Goal: Information Seeking & Learning: Learn about a topic

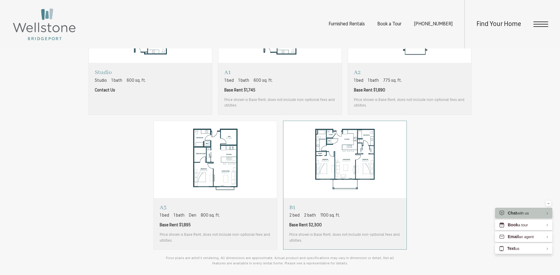
click at [362, 229] on div "B1 2 bed 2 bath 1100 sq. ft. Base Rent $2,300 Price shown is Base Rent, does no…" at bounding box center [344, 224] width 111 height 40
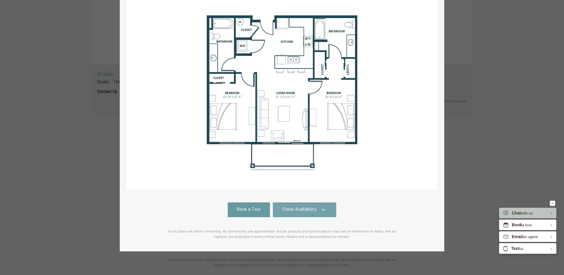
click at [320, 206] on icon at bounding box center [323, 209] width 7 height 7
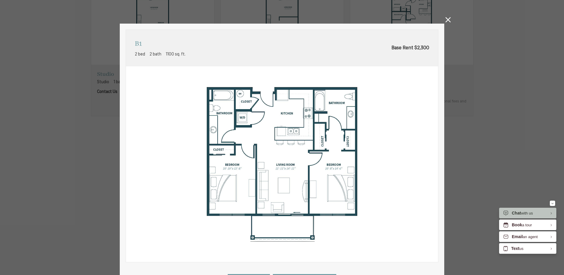
drag, startPoint x: 446, startPoint y: 21, endPoint x: 308, endPoint y: 73, distance: 146.7
click at [446, 21] on icon at bounding box center [448, 19] width 5 height 5
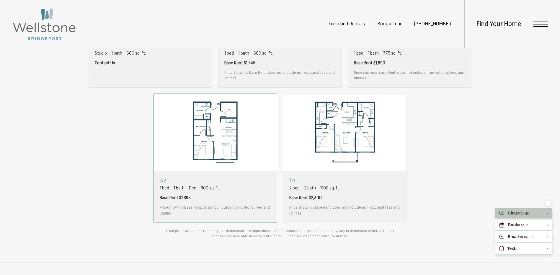
scroll to position [531, 0]
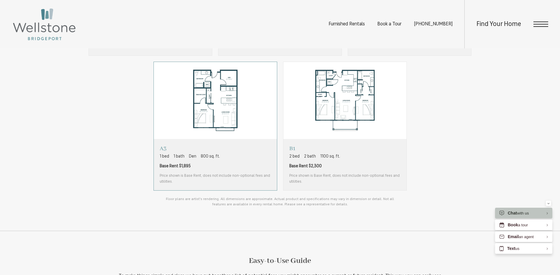
click at [212, 170] on div "A3 1 bed 1 bath Den 800 sq. ft. Base Rent $1,895 Price shown is Base Rent, does…" at bounding box center [215, 165] width 111 height 40
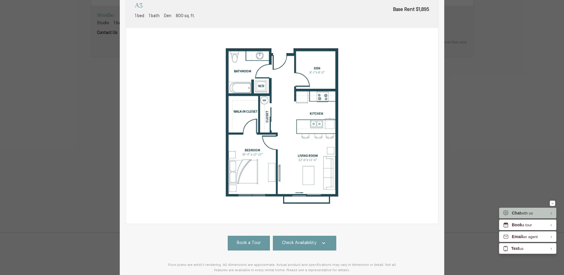
scroll to position [76, 0]
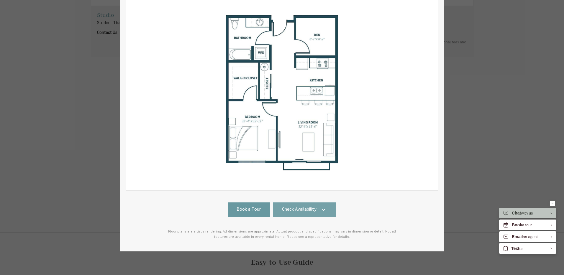
click at [310, 207] on span "Check Availability" at bounding box center [299, 210] width 35 height 7
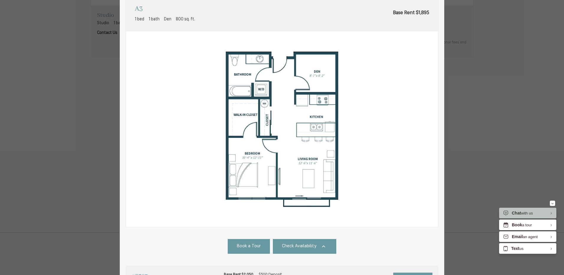
scroll to position [0, 0]
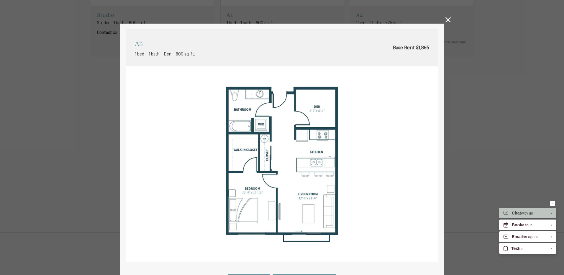
click at [446, 21] on icon at bounding box center [448, 19] width 5 height 5
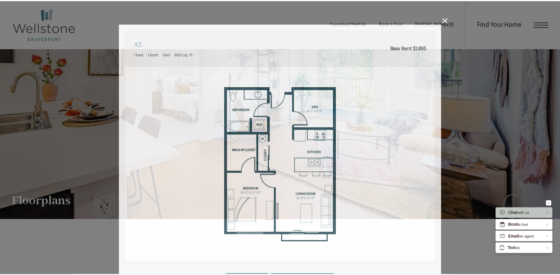
scroll to position [531, 0]
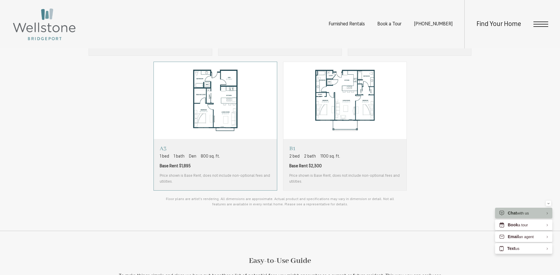
click at [218, 116] on img "View floorplan A3" at bounding box center [215, 100] width 123 height 77
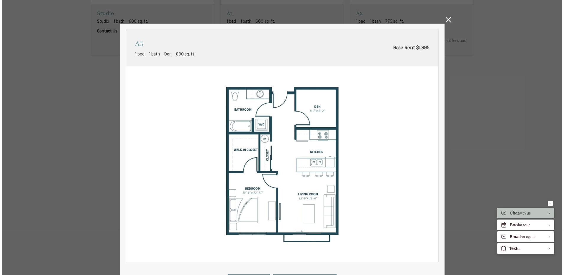
scroll to position [0, 0]
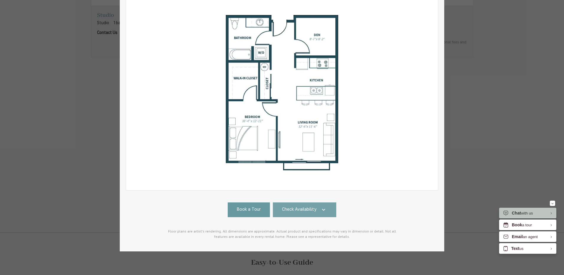
click at [289, 207] on span "Check Availability" at bounding box center [299, 210] width 35 height 7
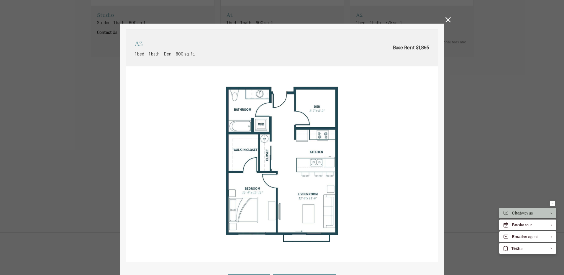
click at [447, 19] on icon at bounding box center [448, 19] width 5 height 5
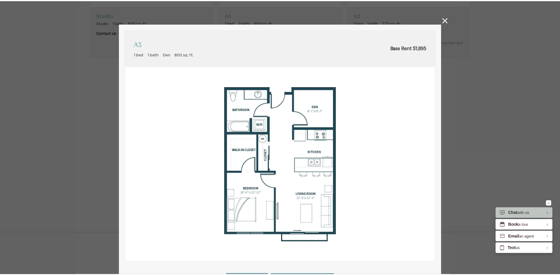
scroll to position [531, 0]
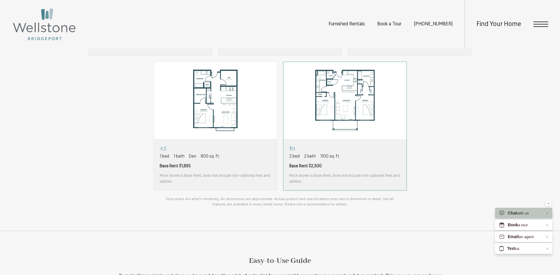
click at [357, 173] on div "B1 2 bed 2 bath 1100 sq. ft. Base Rent $2,300 Price shown is Base Rent, does no…" at bounding box center [344, 165] width 111 height 40
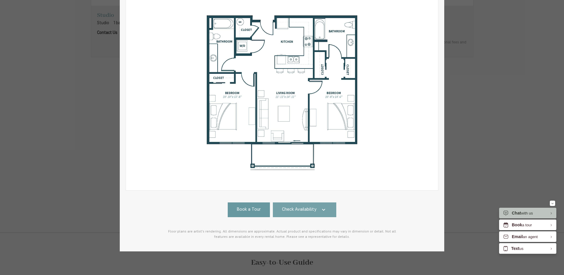
click at [310, 207] on span "Check Availability" at bounding box center [299, 210] width 35 height 7
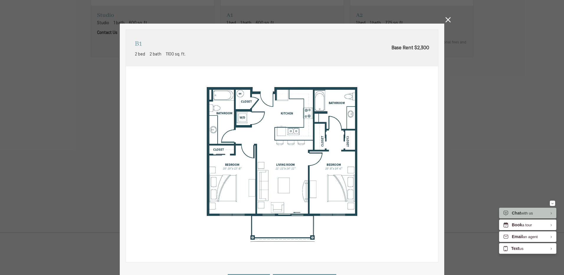
drag, startPoint x: 449, startPoint y: 18, endPoint x: 166, endPoint y: 83, distance: 289.3
click at [449, 18] on icon at bounding box center [448, 19] width 5 height 5
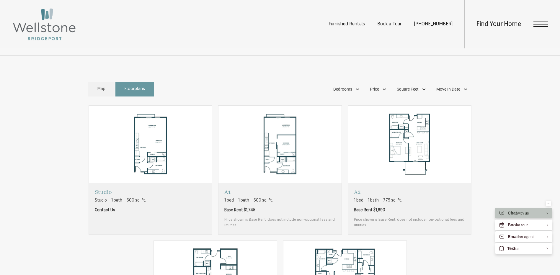
scroll to position [266, 0]
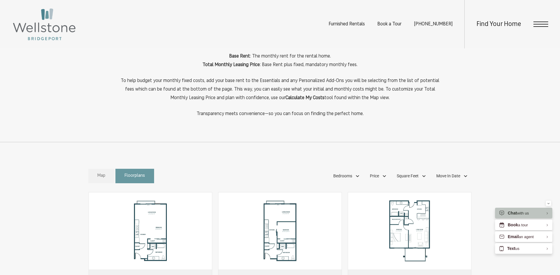
click at [101, 174] on span "Map" at bounding box center [101, 176] width 8 height 7
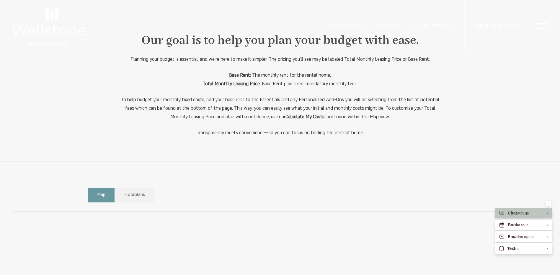
scroll to position [0, 0]
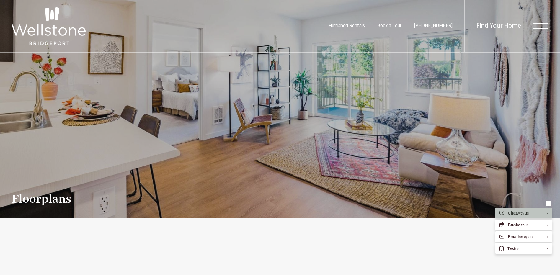
click at [53, 28] on img at bounding box center [49, 26] width 74 height 38
